Goal: Navigation & Orientation: Find specific page/section

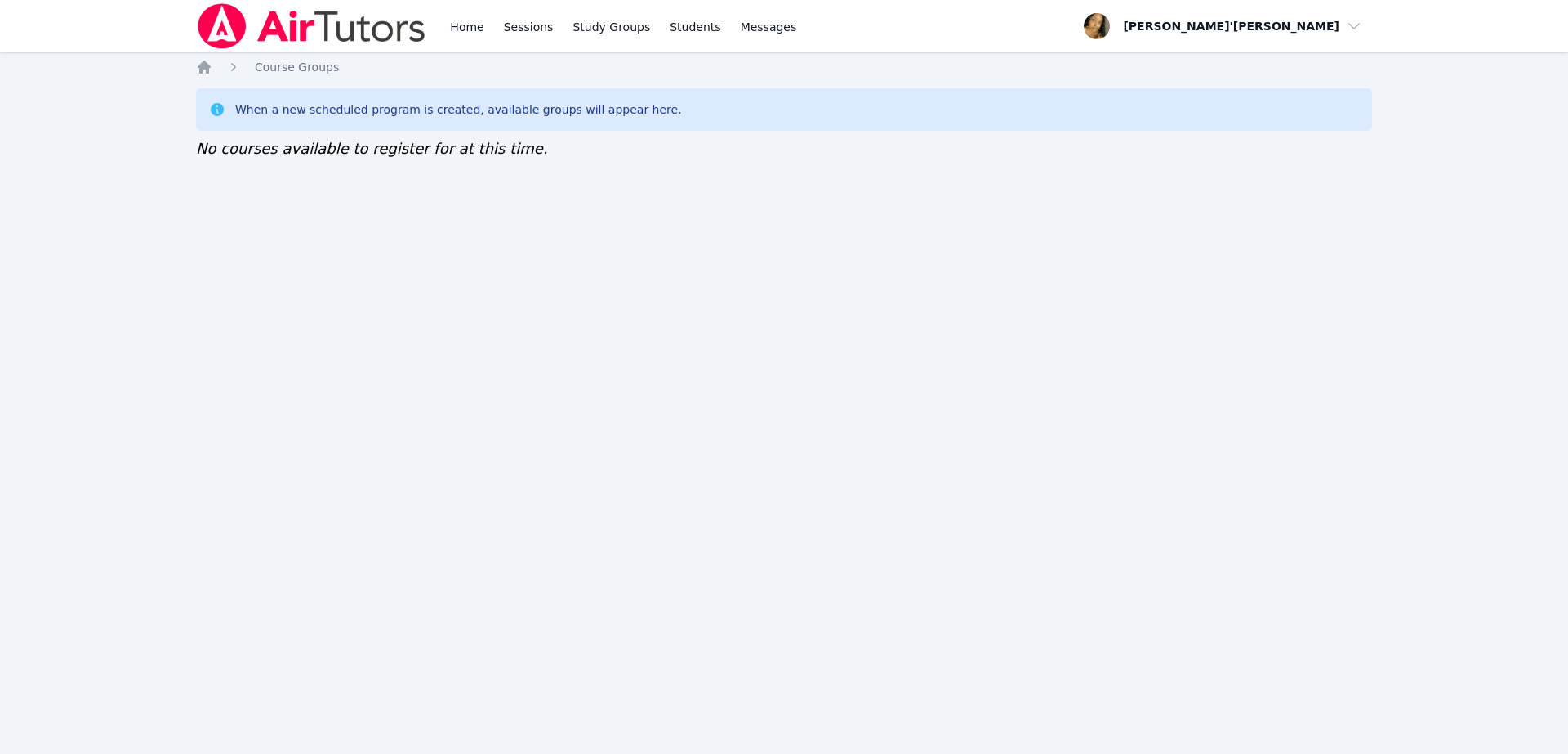
click at [321, 42] on img at bounding box center [311, 26] width 231 height 46
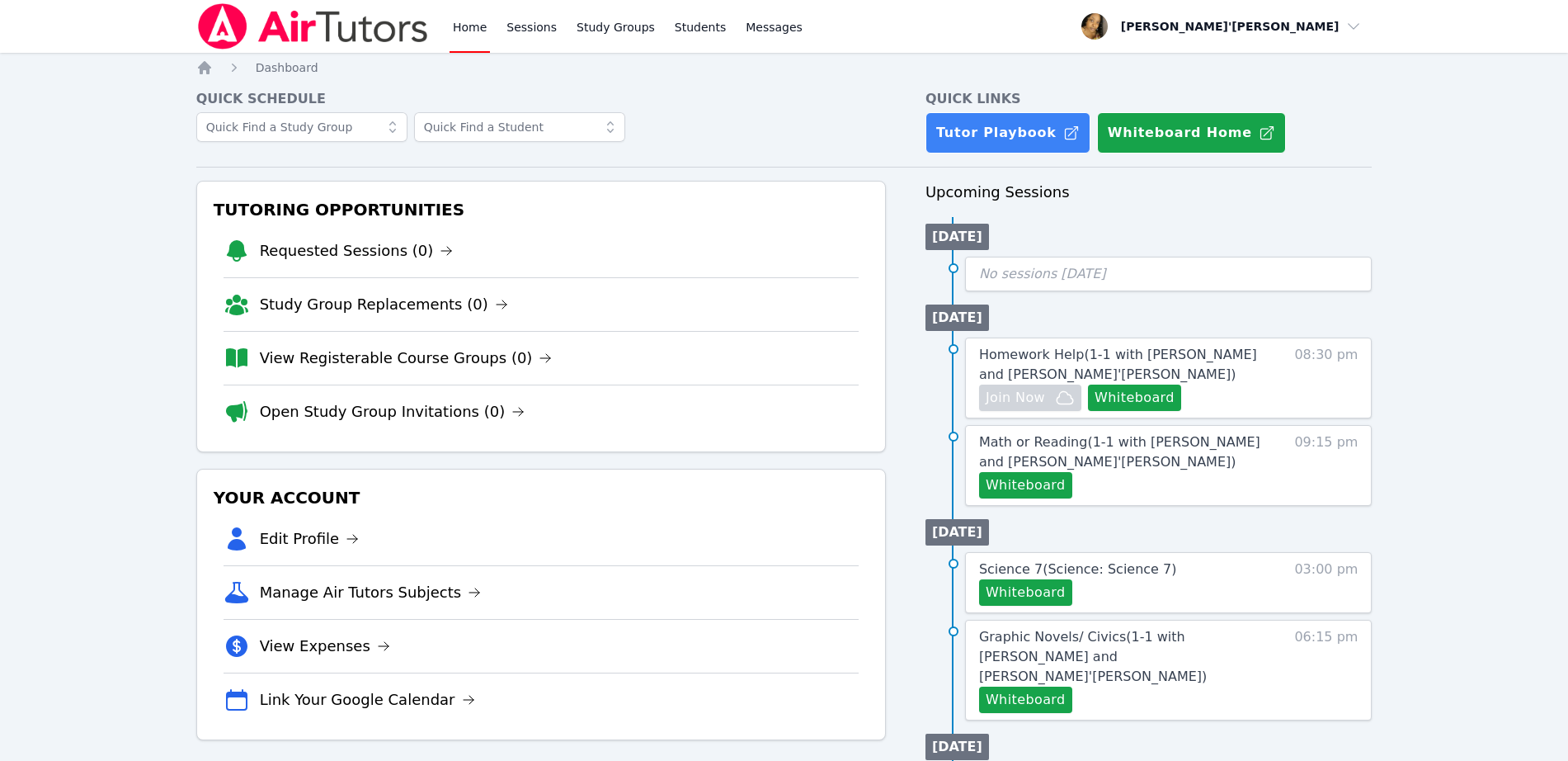
click at [324, 42] on img at bounding box center [313, 26] width 233 height 46
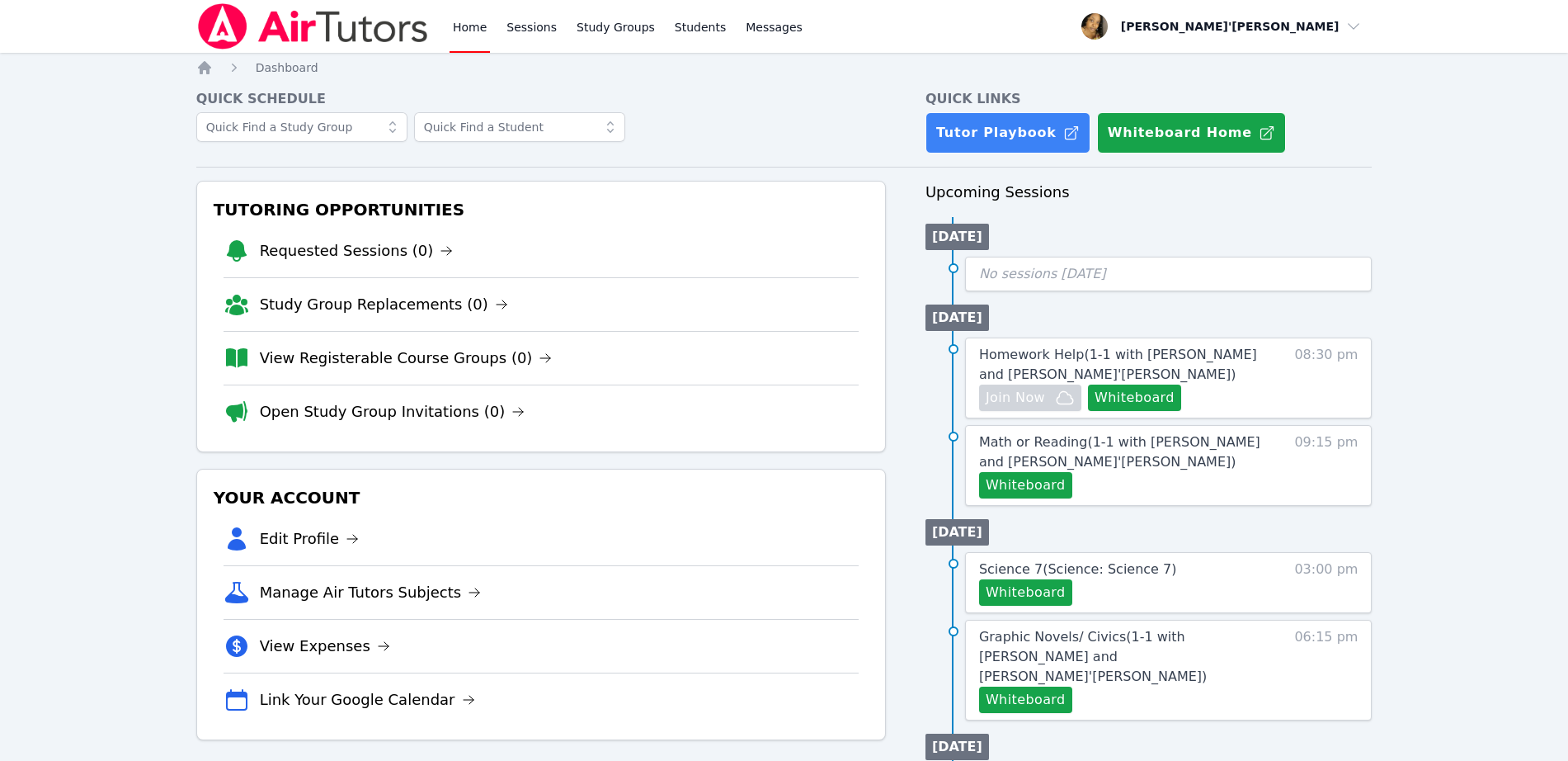
click at [324, 42] on img at bounding box center [313, 26] width 233 height 46
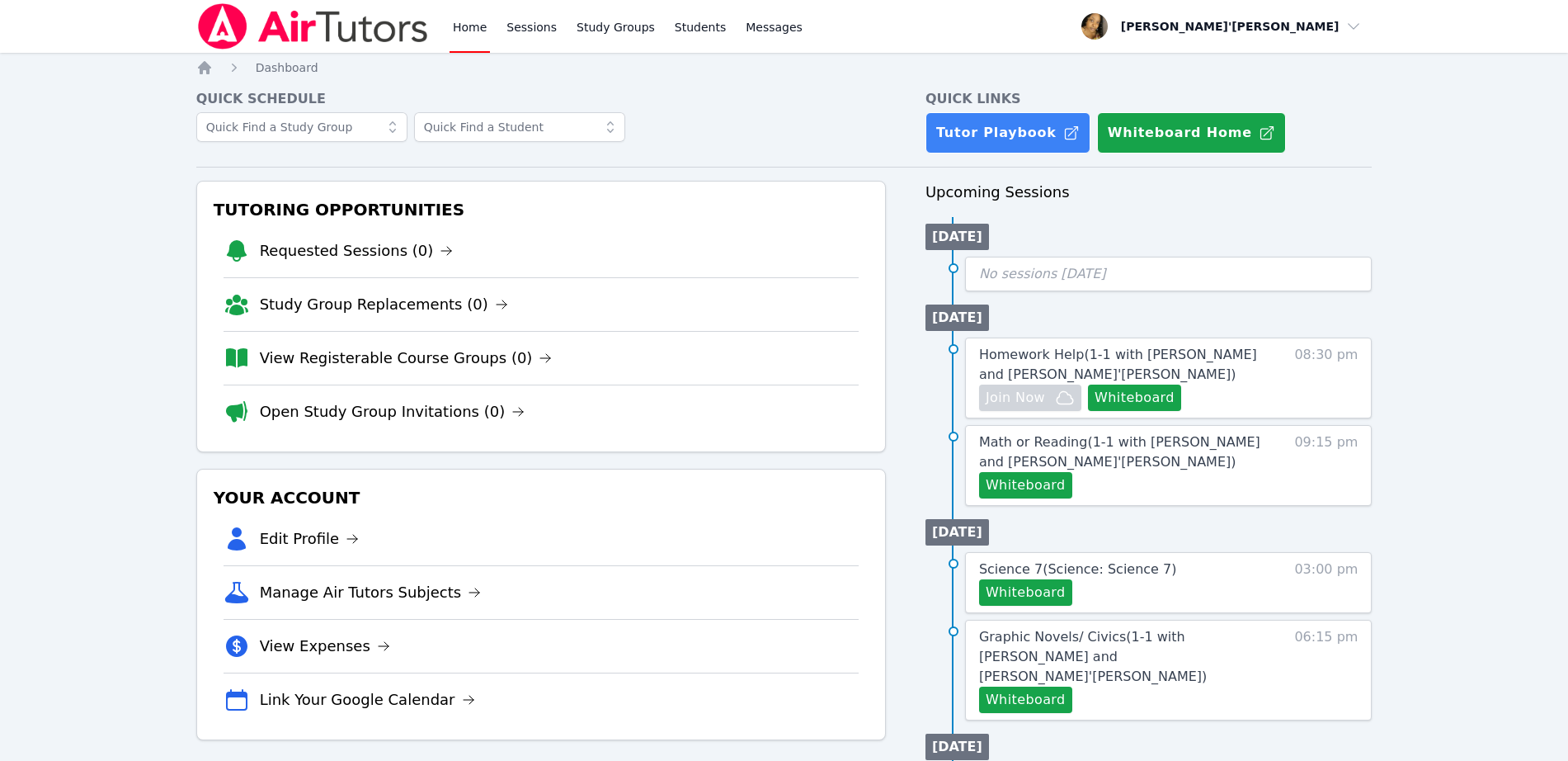
click at [324, 42] on img at bounding box center [313, 26] width 233 height 46
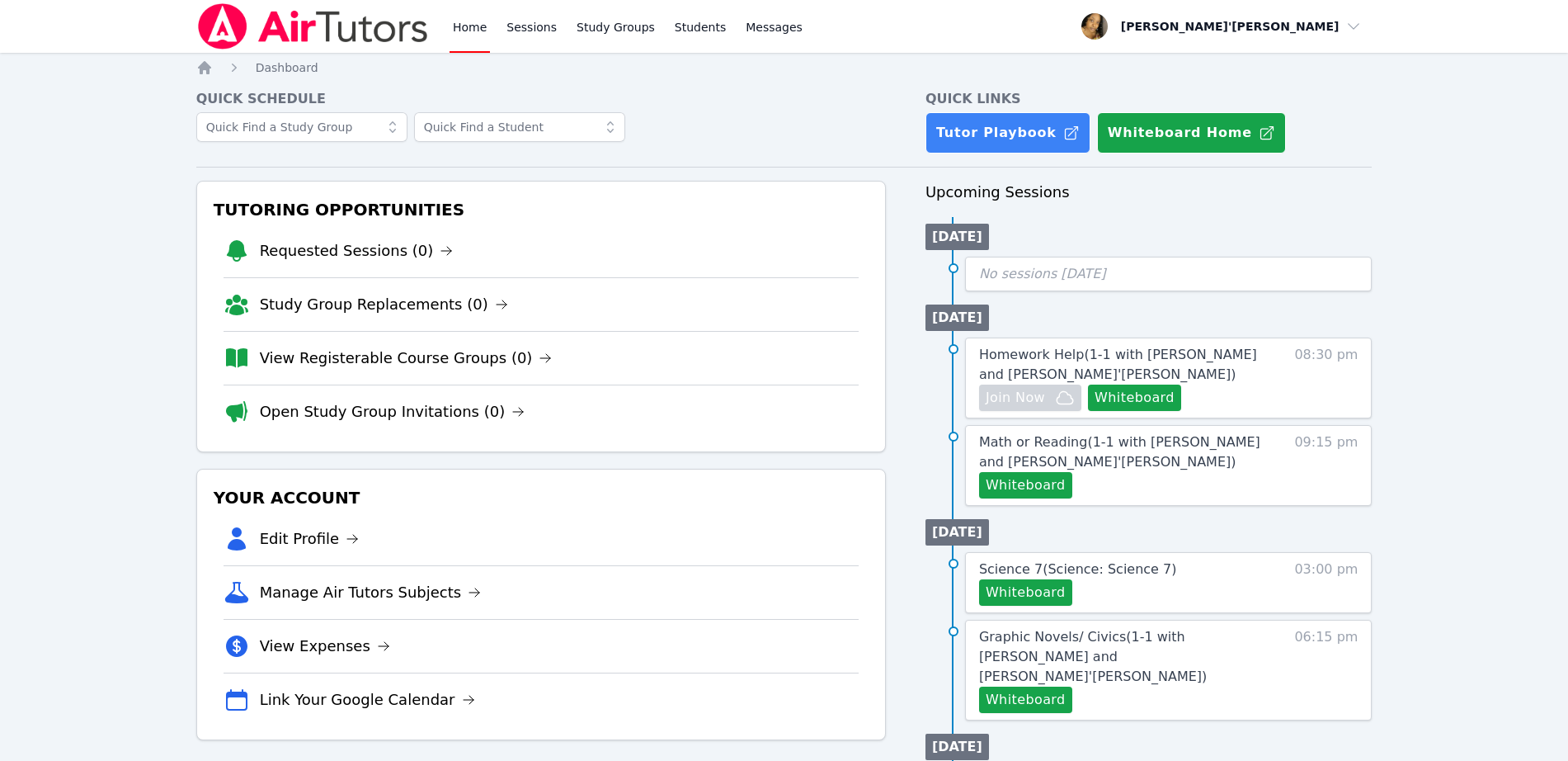
click at [324, 42] on img at bounding box center [313, 26] width 233 height 46
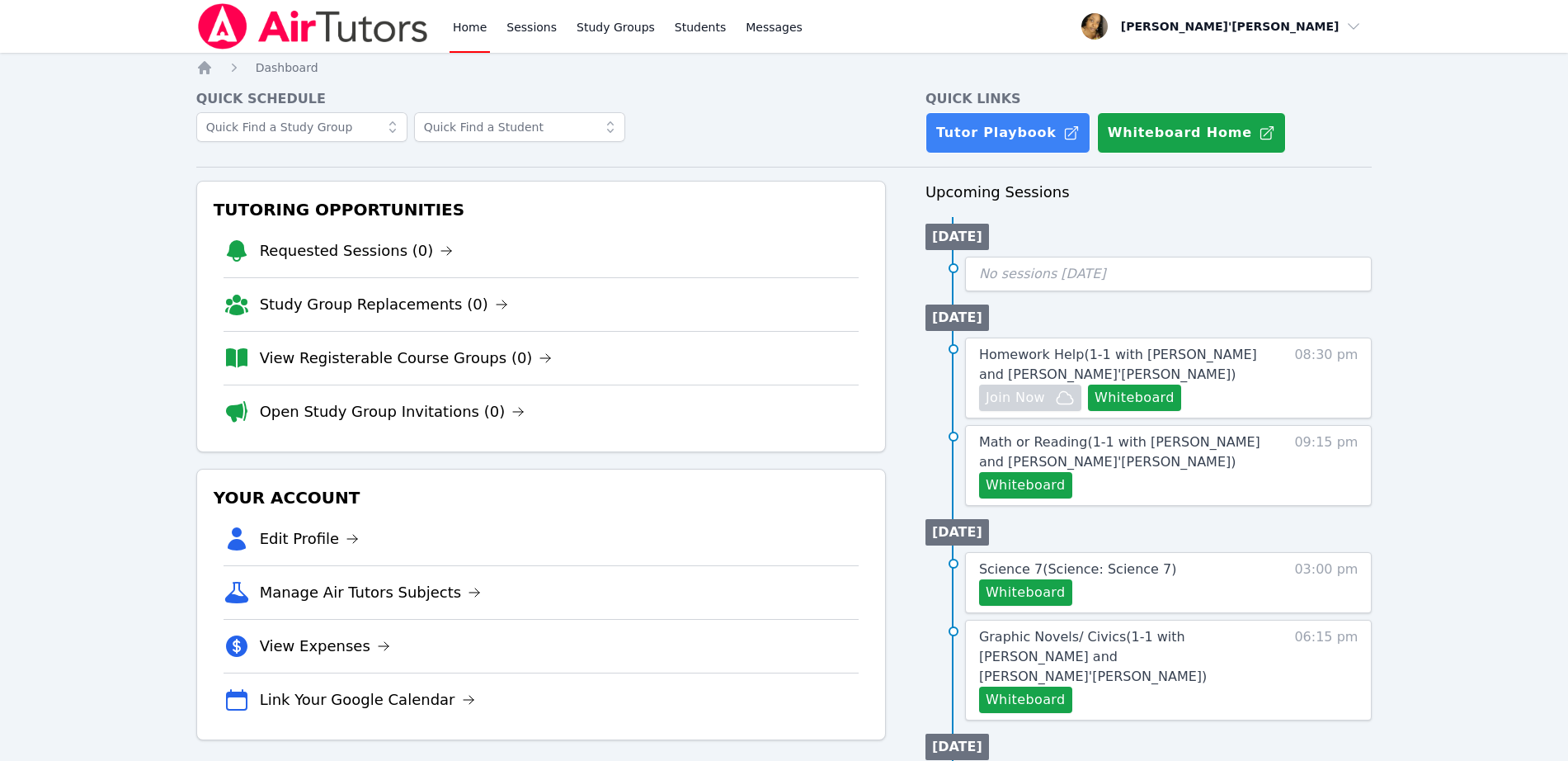
click at [324, 42] on img at bounding box center [313, 26] width 233 height 46
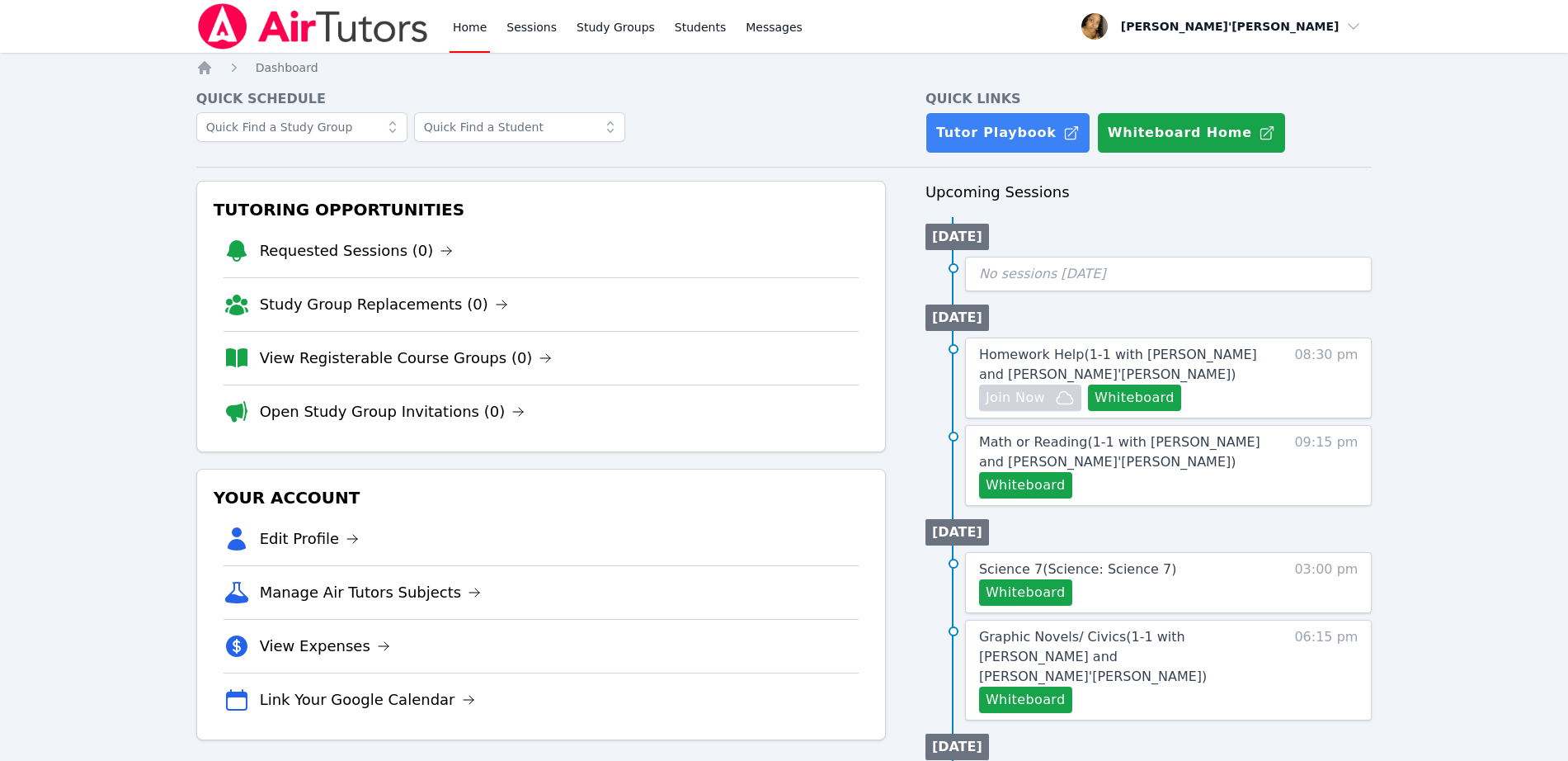
click at [324, 42] on img at bounding box center [313, 26] width 233 height 46
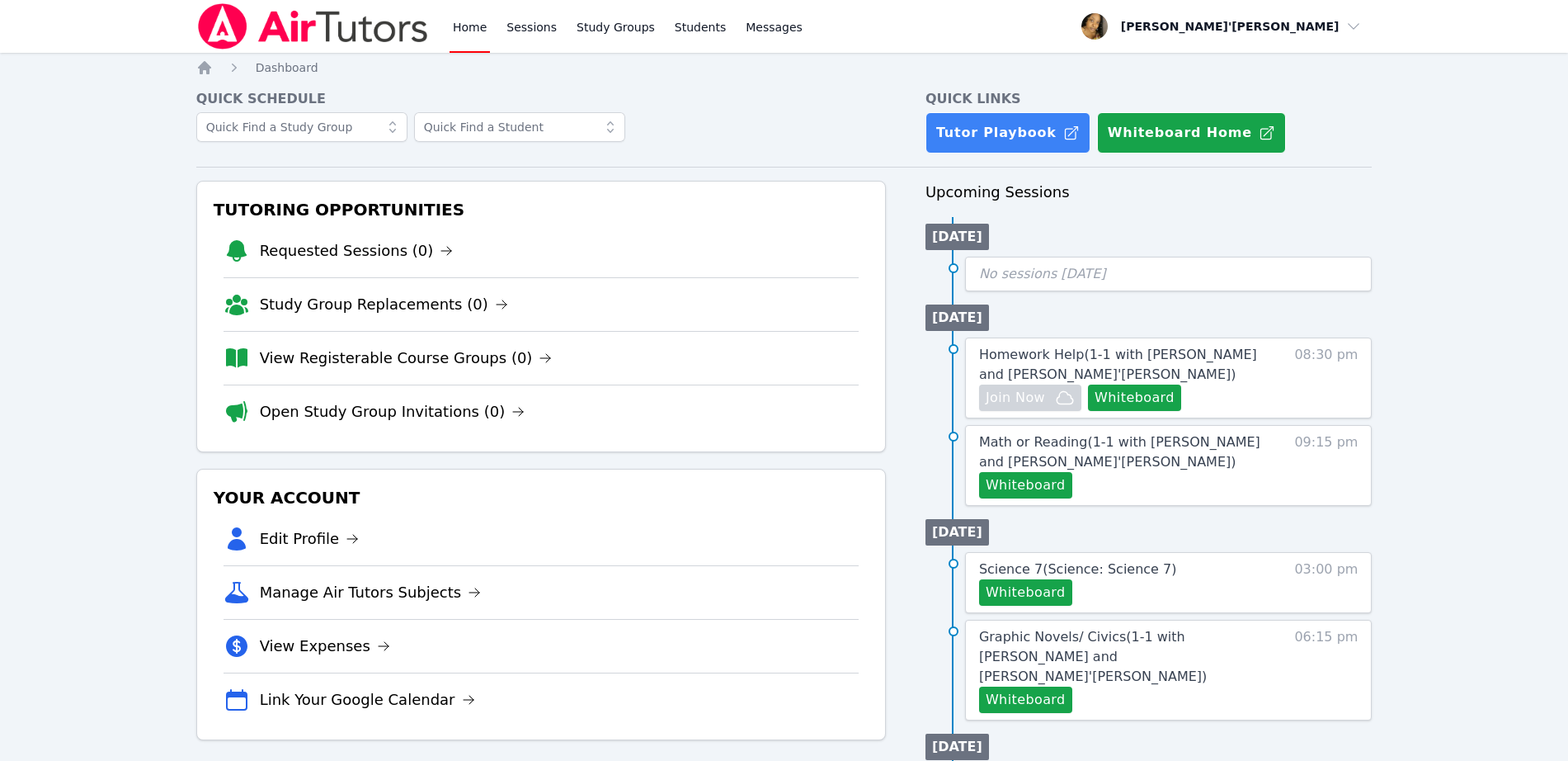
click at [324, 42] on img at bounding box center [313, 26] width 233 height 46
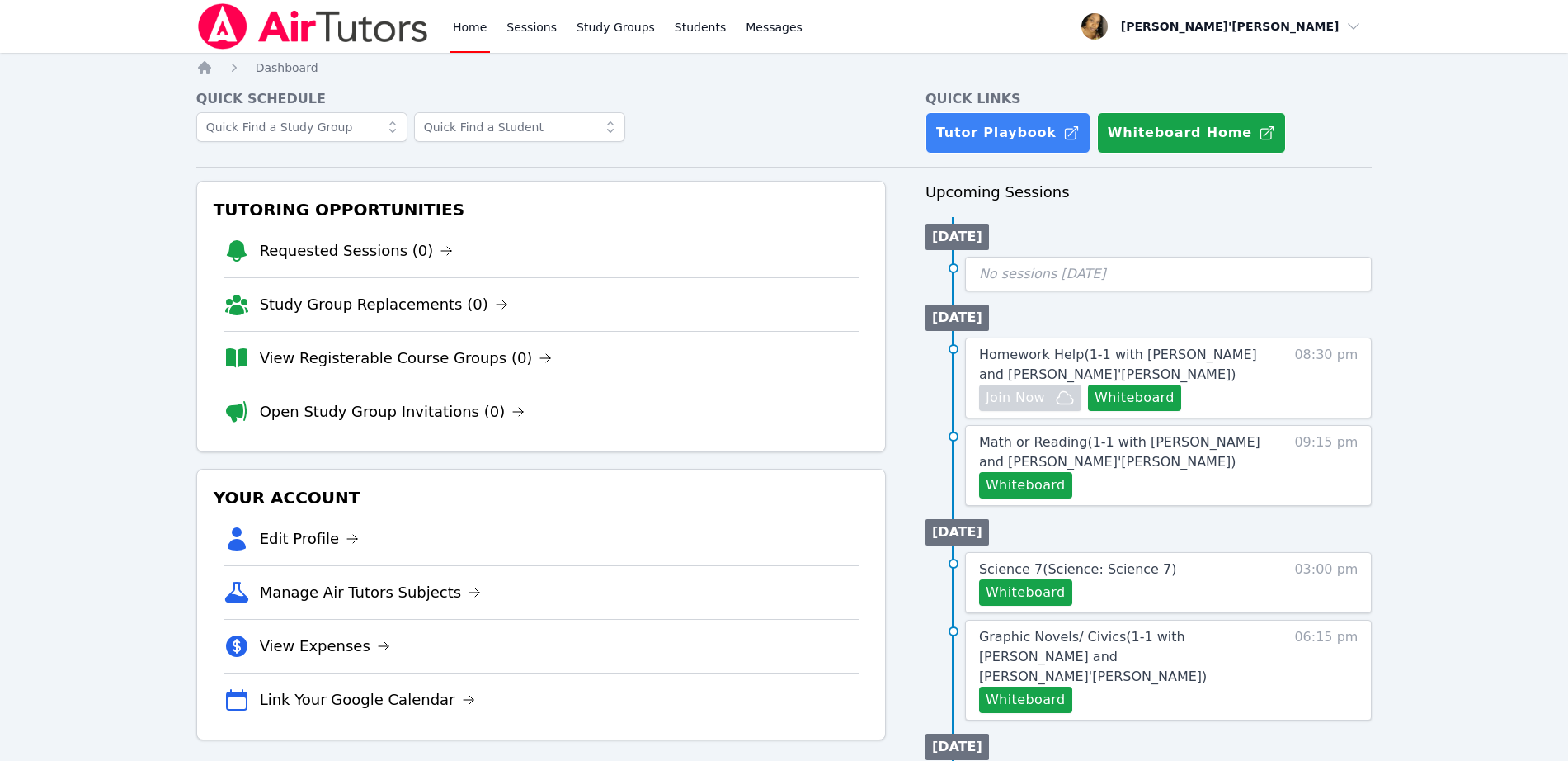
click at [324, 42] on img at bounding box center [313, 26] width 233 height 46
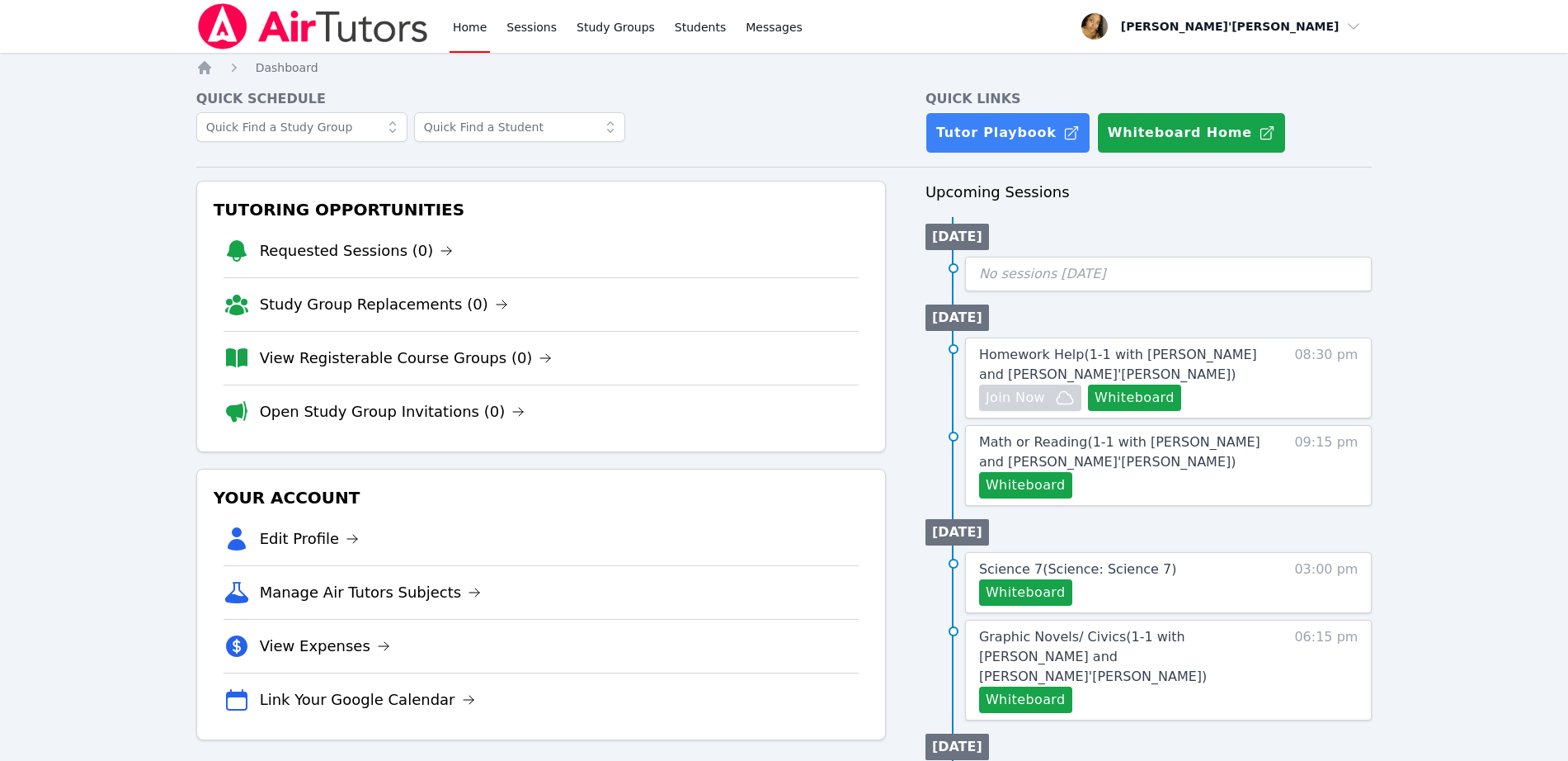
click at [324, 42] on img at bounding box center [313, 26] width 233 height 46
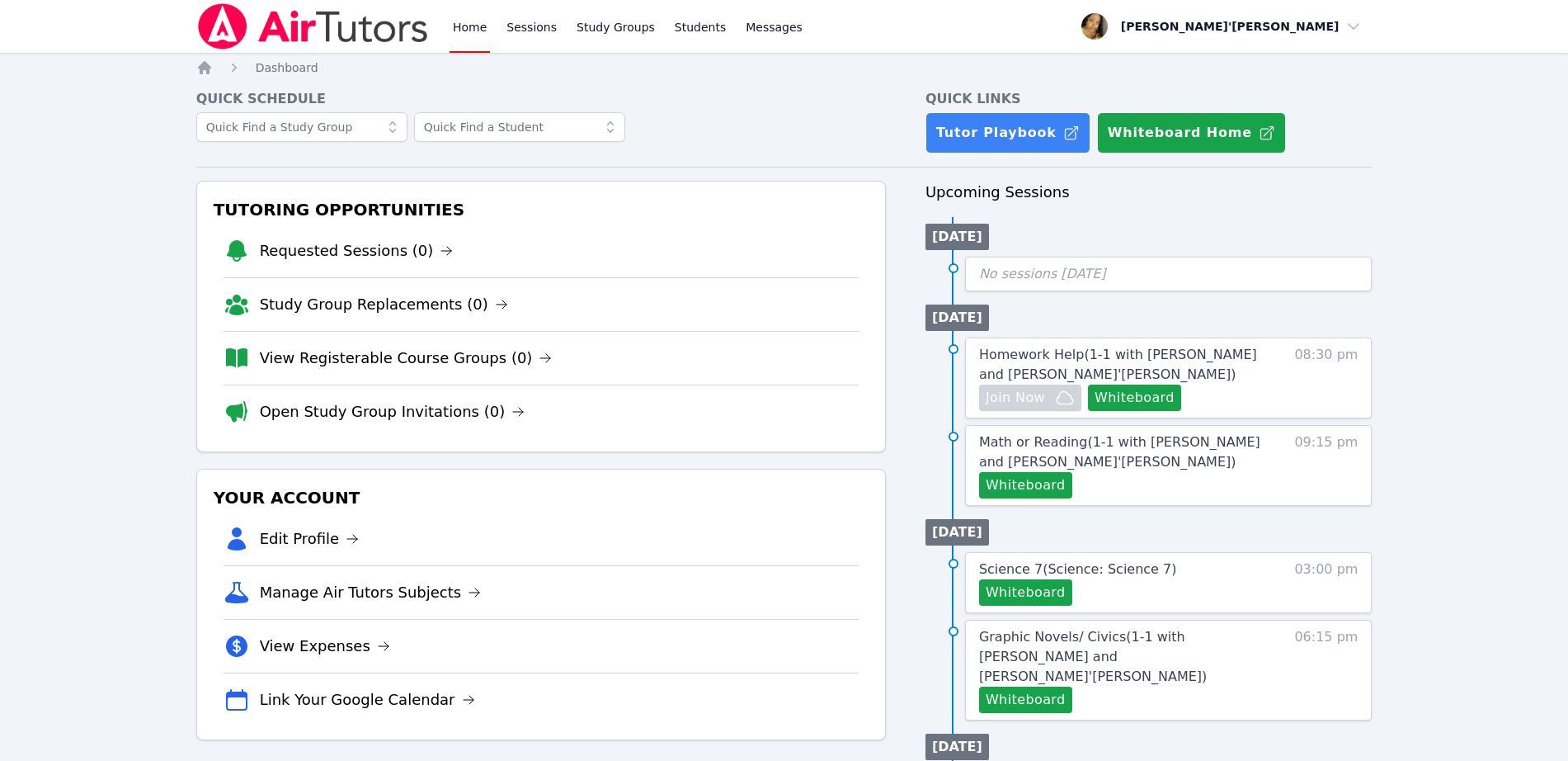
click at [324, 42] on img at bounding box center [313, 26] width 233 height 46
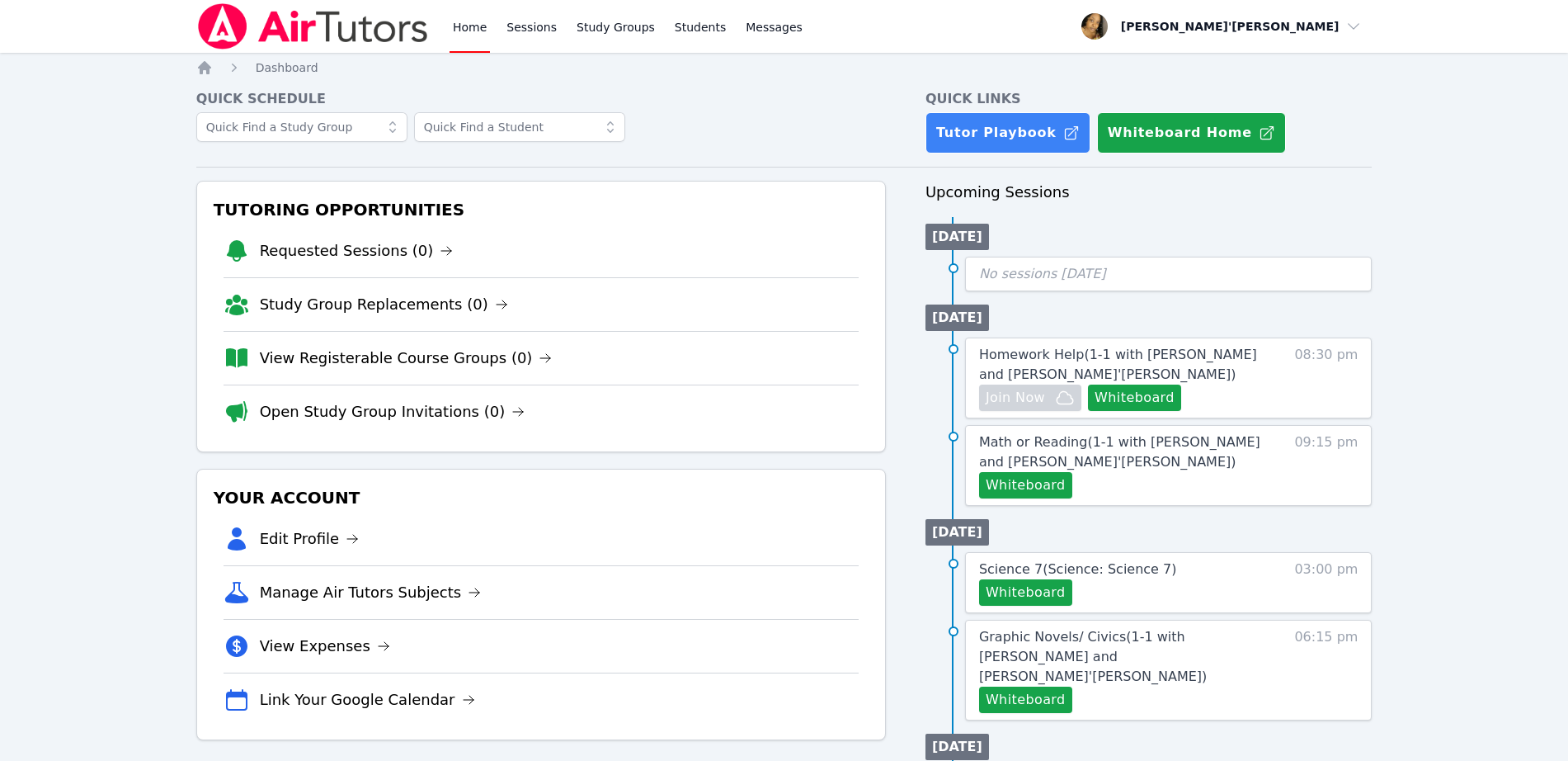
click at [324, 42] on img at bounding box center [313, 26] width 233 height 46
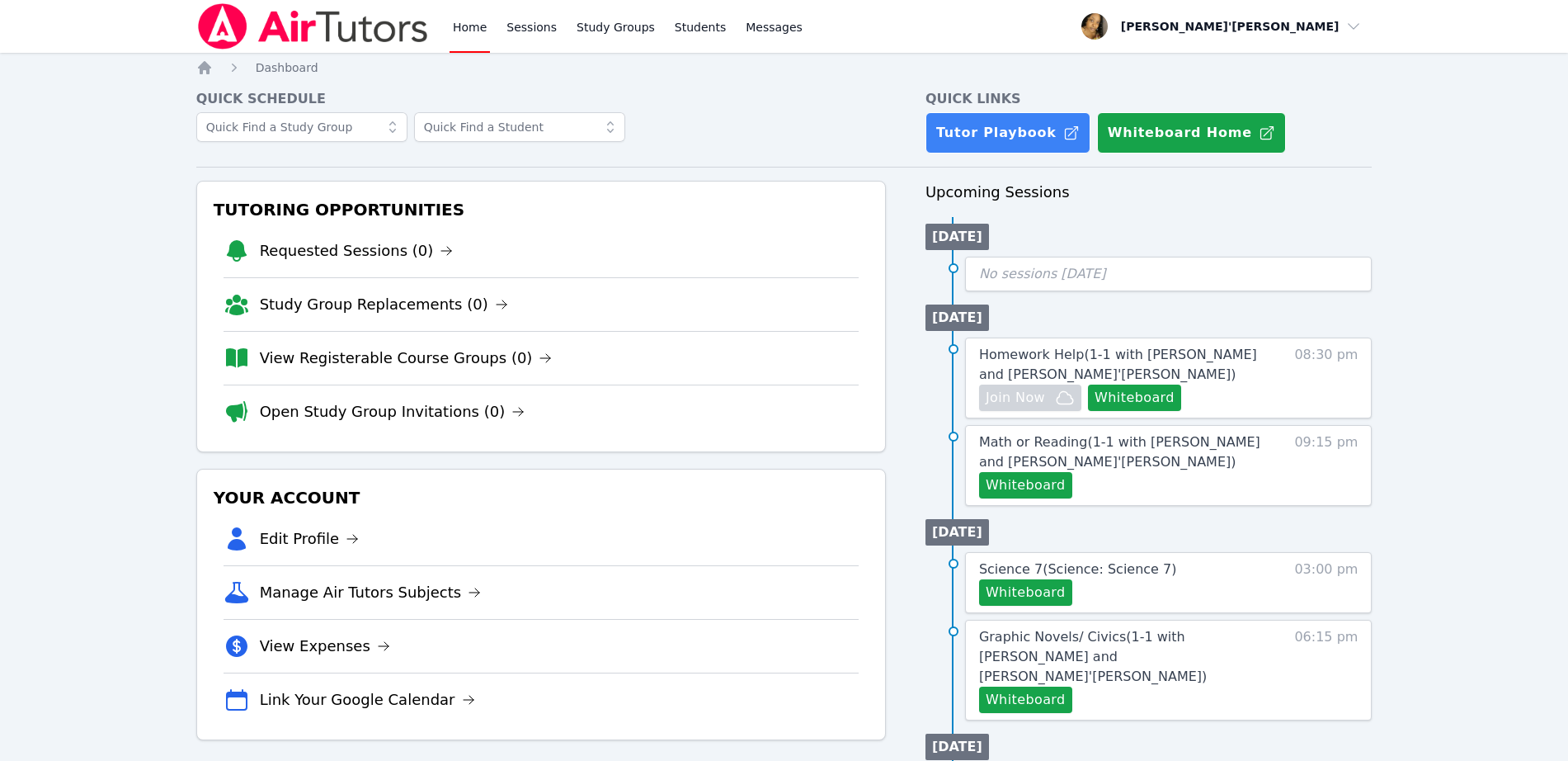
click at [324, 42] on img at bounding box center [313, 26] width 233 height 46
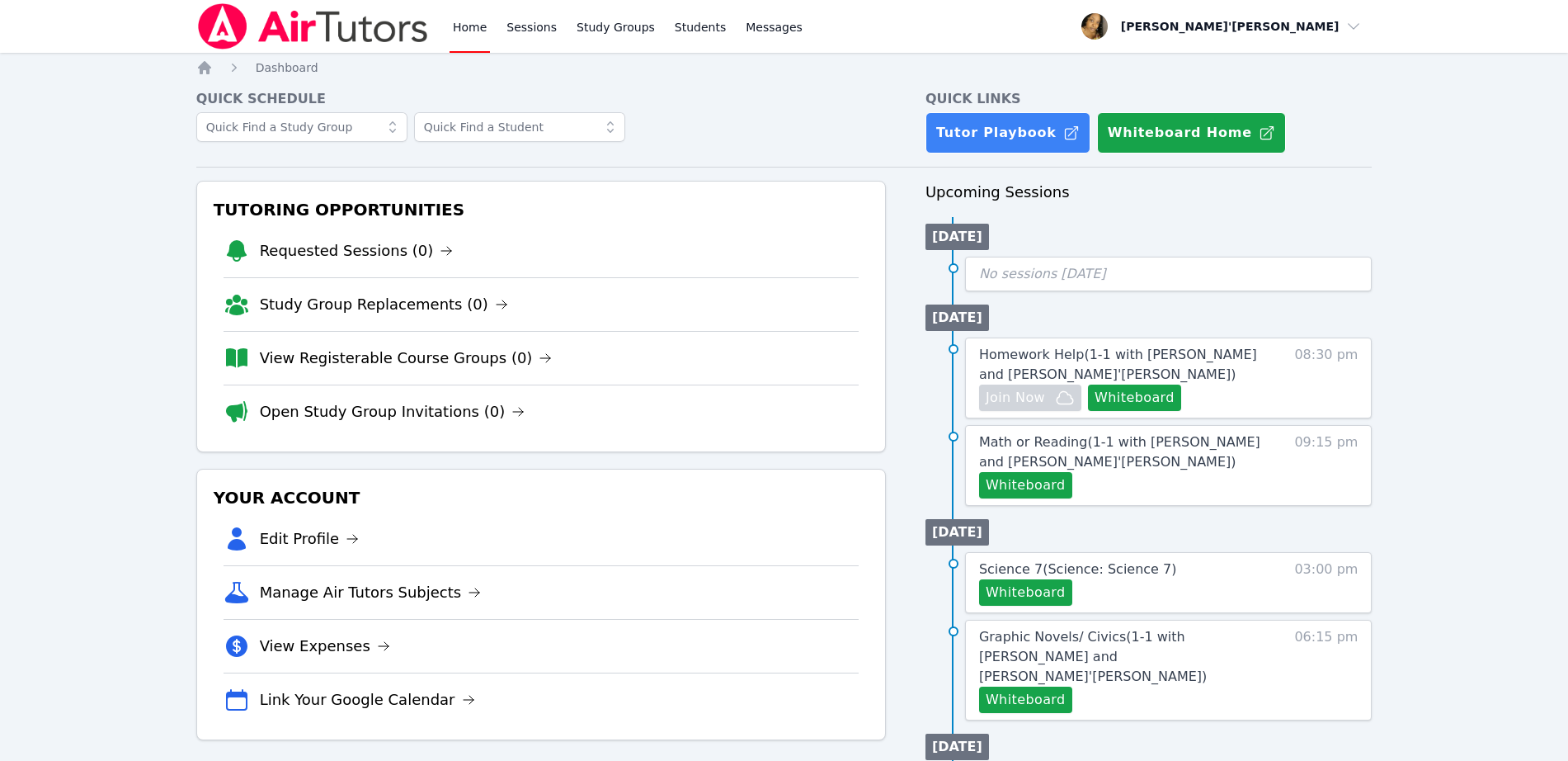
click at [324, 42] on img at bounding box center [313, 26] width 233 height 46
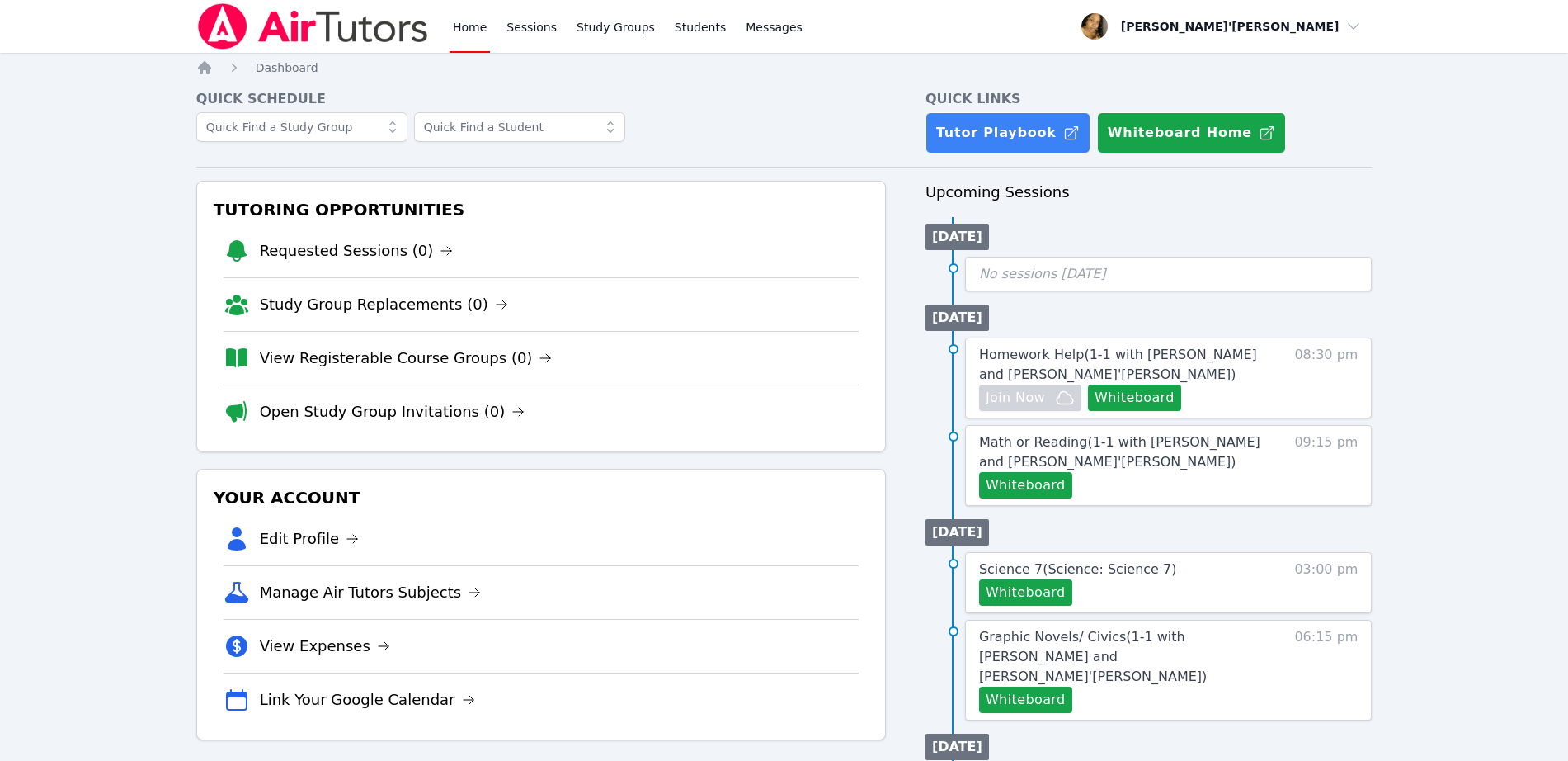
click at [324, 42] on img at bounding box center [313, 26] width 233 height 46
